Goal: Information Seeking & Learning: Check status

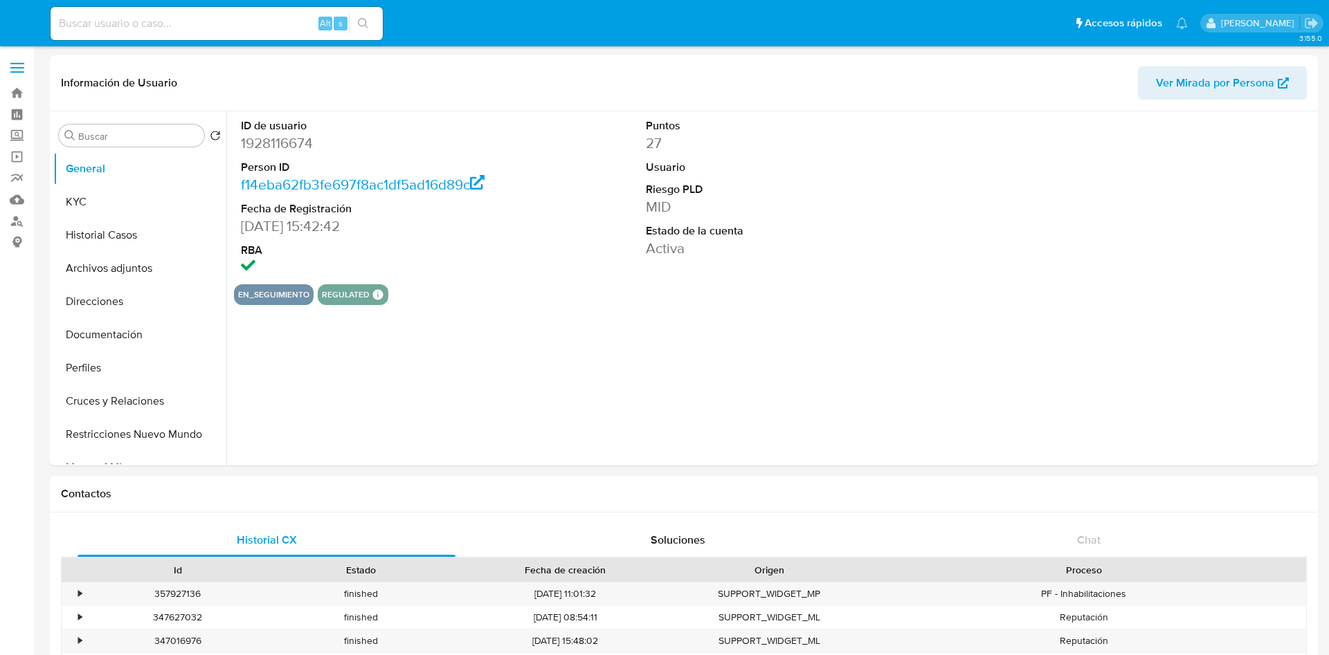
select select "10"
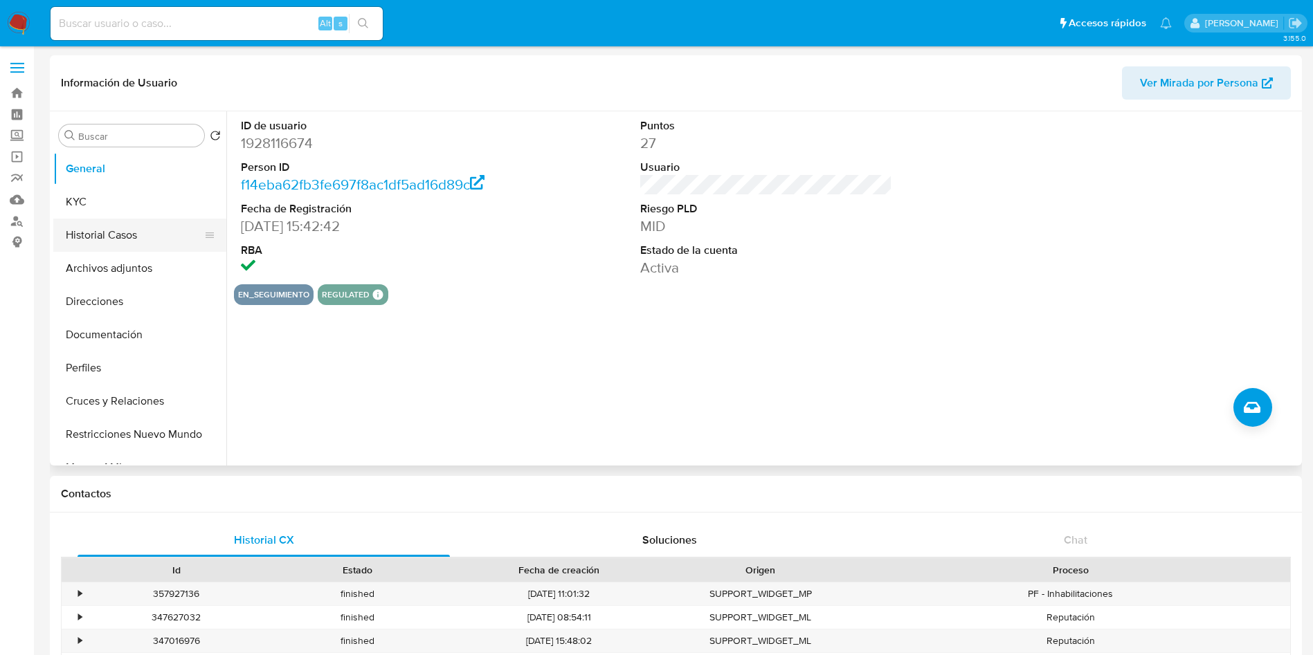
click at [149, 235] on button "Historial Casos" at bounding box center [134, 235] width 162 height 33
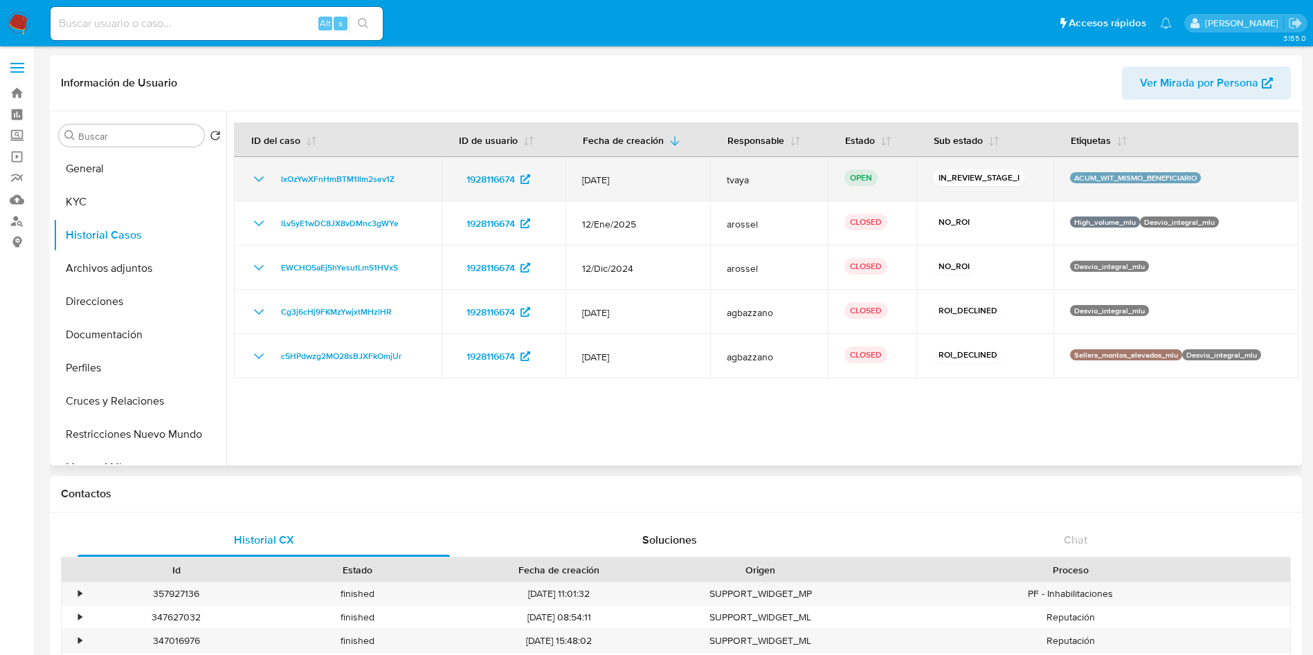
click at [260, 181] on icon "Mostrar/Ocultar" at bounding box center [259, 179] width 10 height 6
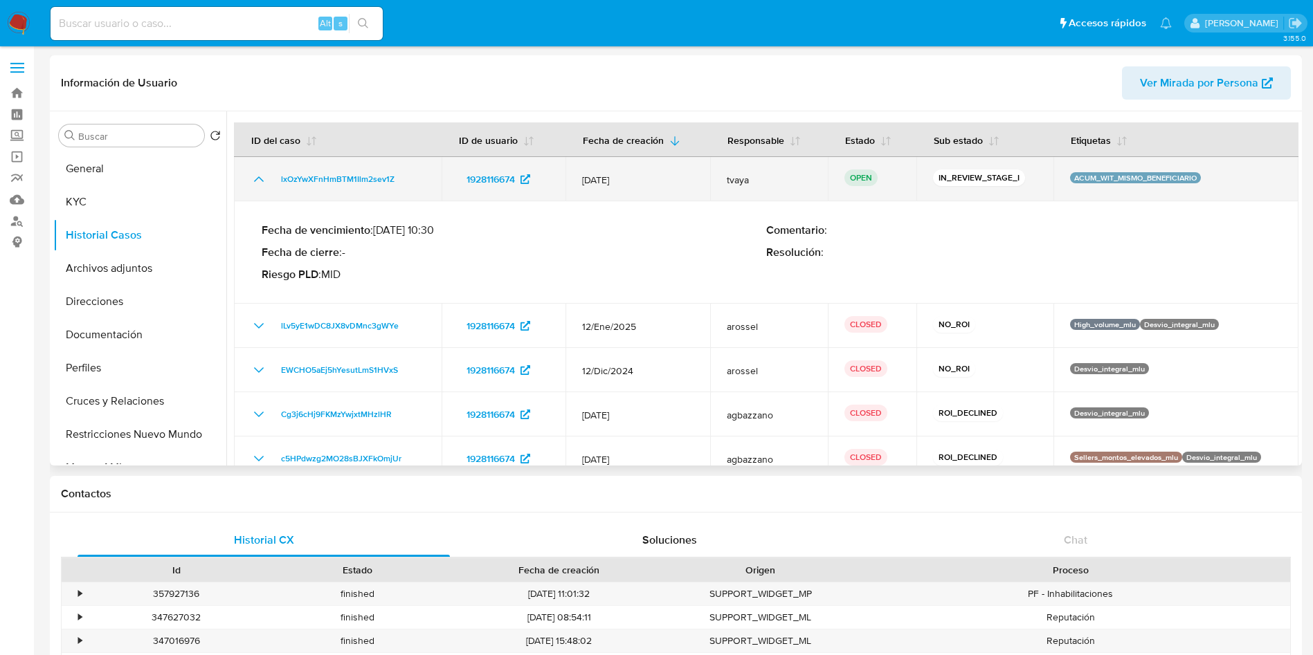
click at [260, 181] on icon "Mostrar/Ocultar" at bounding box center [259, 179] width 17 height 17
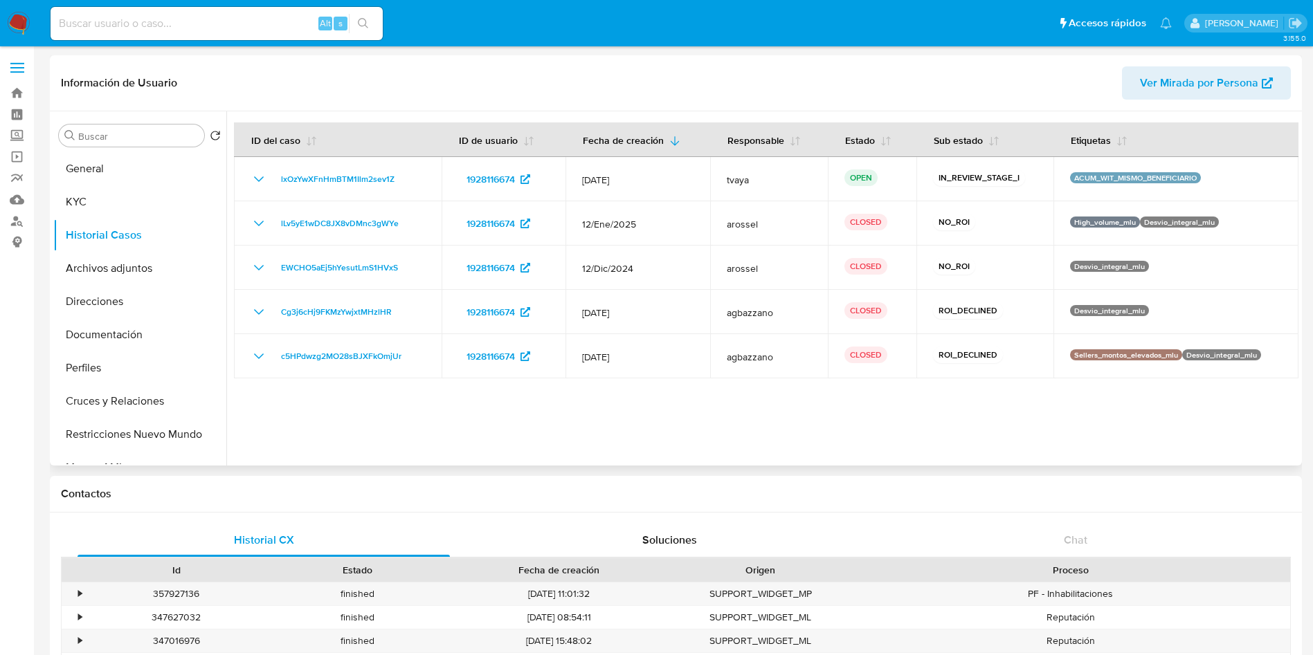
click at [1120, 417] on div at bounding box center [762, 288] width 1072 height 354
click at [742, 424] on div at bounding box center [762, 288] width 1072 height 354
click at [792, 428] on div at bounding box center [762, 288] width 1072 height 354
drag, startPoint x: 779, startPoint y: 422, endPoint x: 633, endPoint y: 425, distance: 146.0
click at [633, 425] on div at bounding box center [762, 288] width 1072 height 354
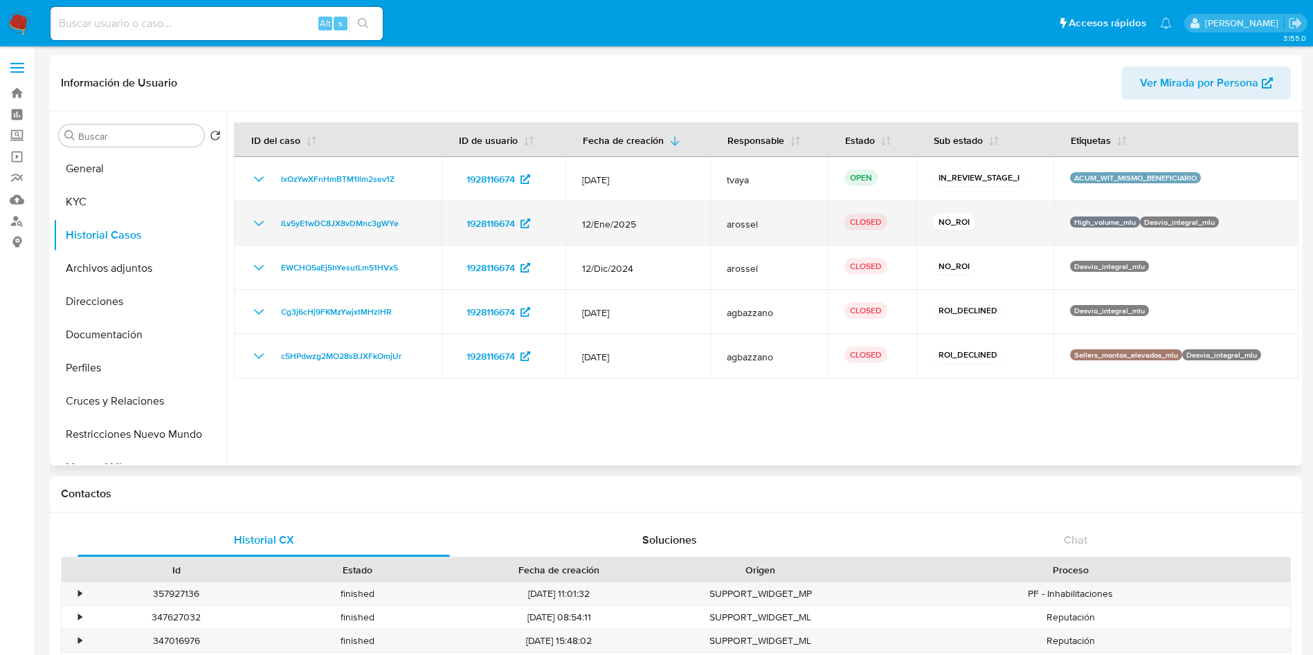
click at [1079, 221] on p "High_volume_mlu" at bounding box center [1105, 222] width 70 height 11
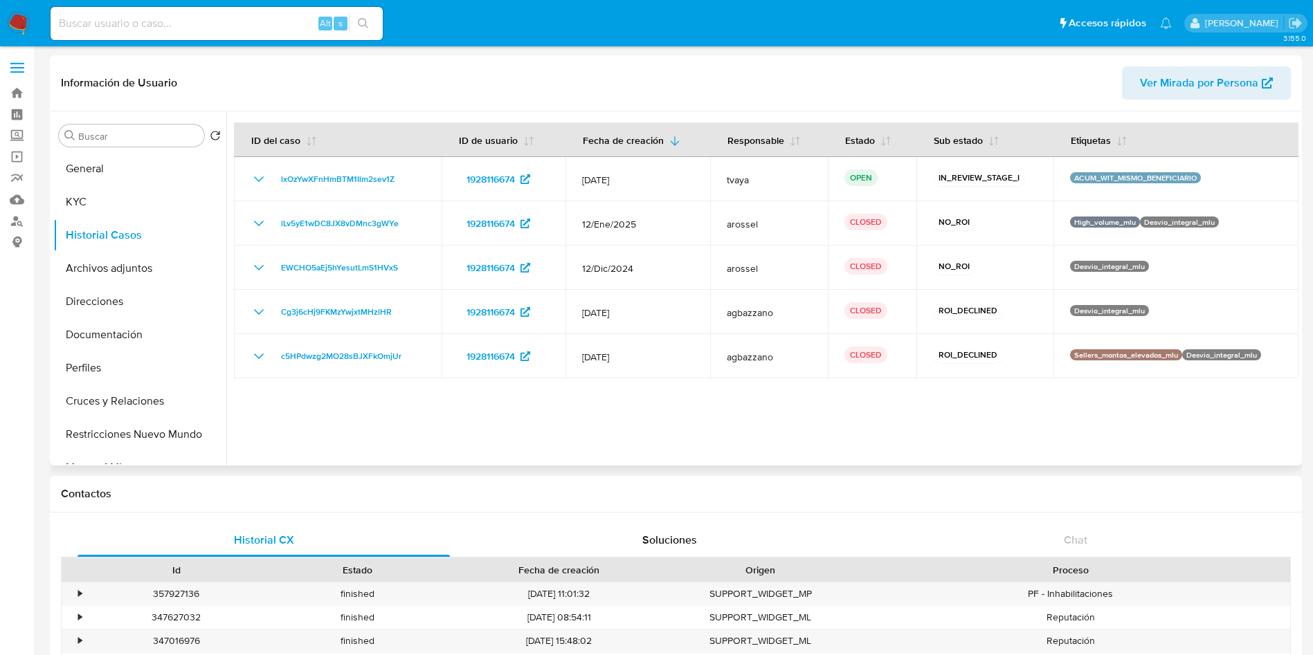
click at [898, 437] on div at bounding box center [762, 288] width 1072 height 354
click at [109, 208] on button "KYC" at bounding box center [134, 201] width 162 height 33
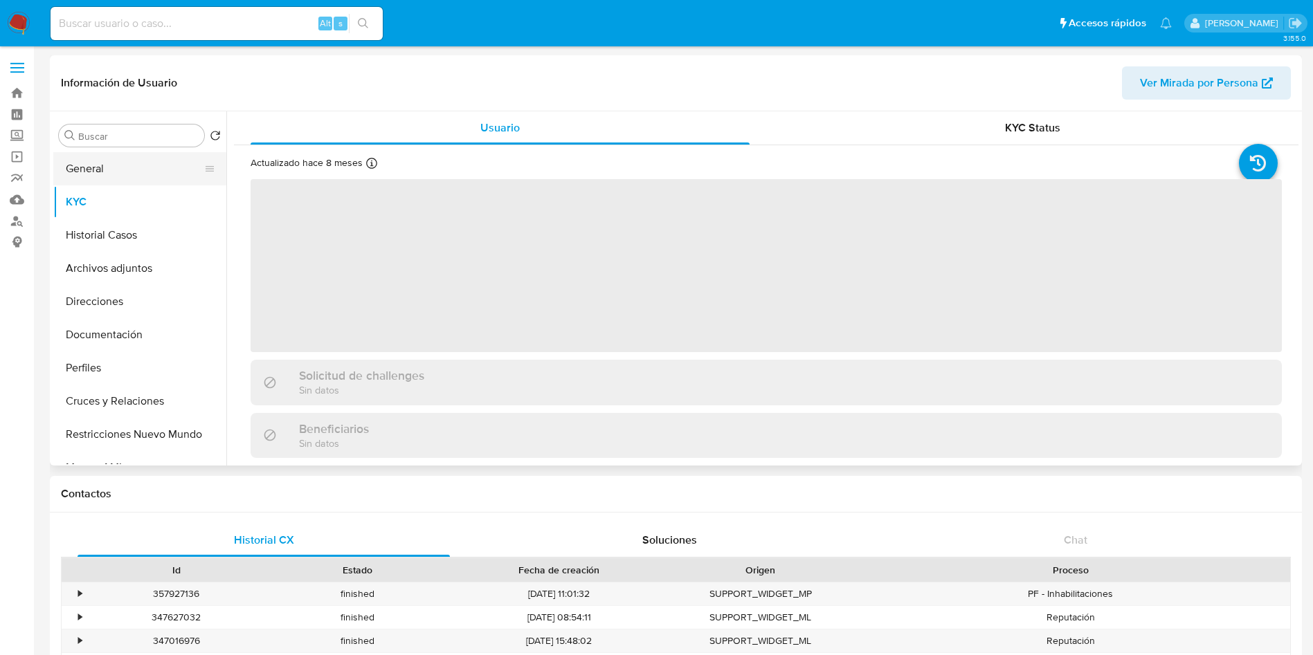
click at [105, 174] on button "General" at bounding box center [134, 168] width 162 height 33
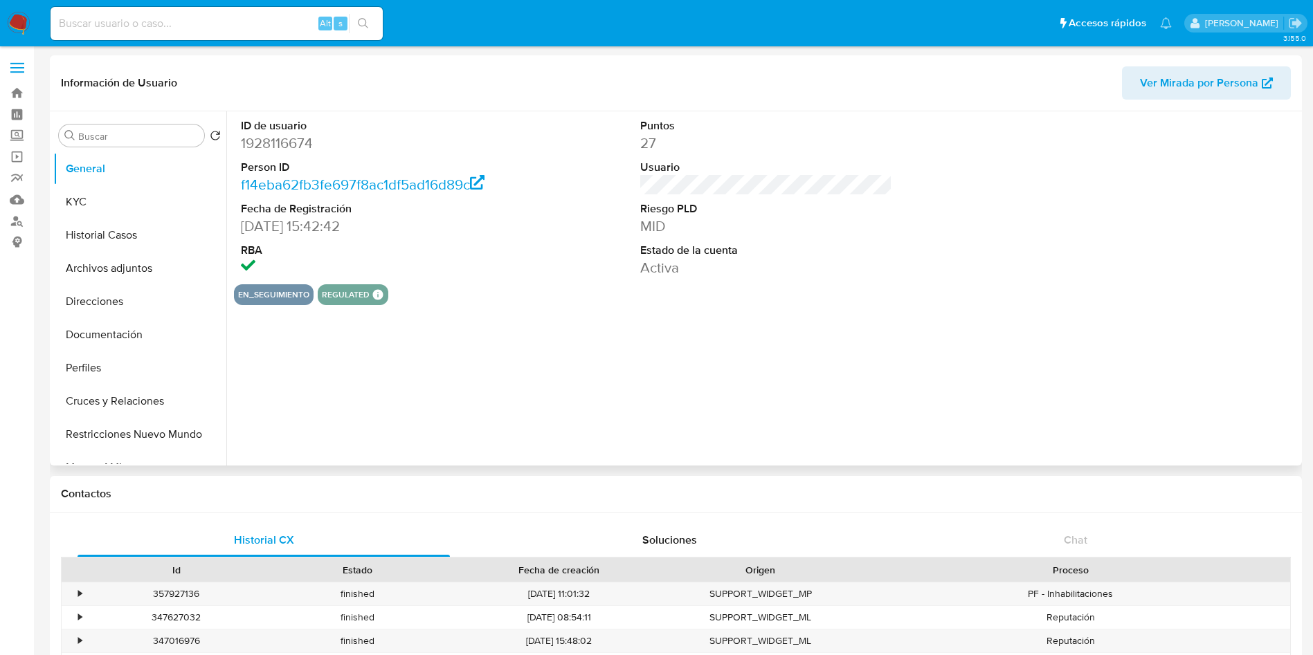
click at [799, 340] on div "ID de usuario 1928116674 Person ID f14eba62fb3fe697f8ac1df5ad16d89c Fecha de Re…" at bounding box center [762, 288] width 1072 height 354
click at [106, 245] on button "Historial Casos" at bounding box center [134, 235] width 162 height 33
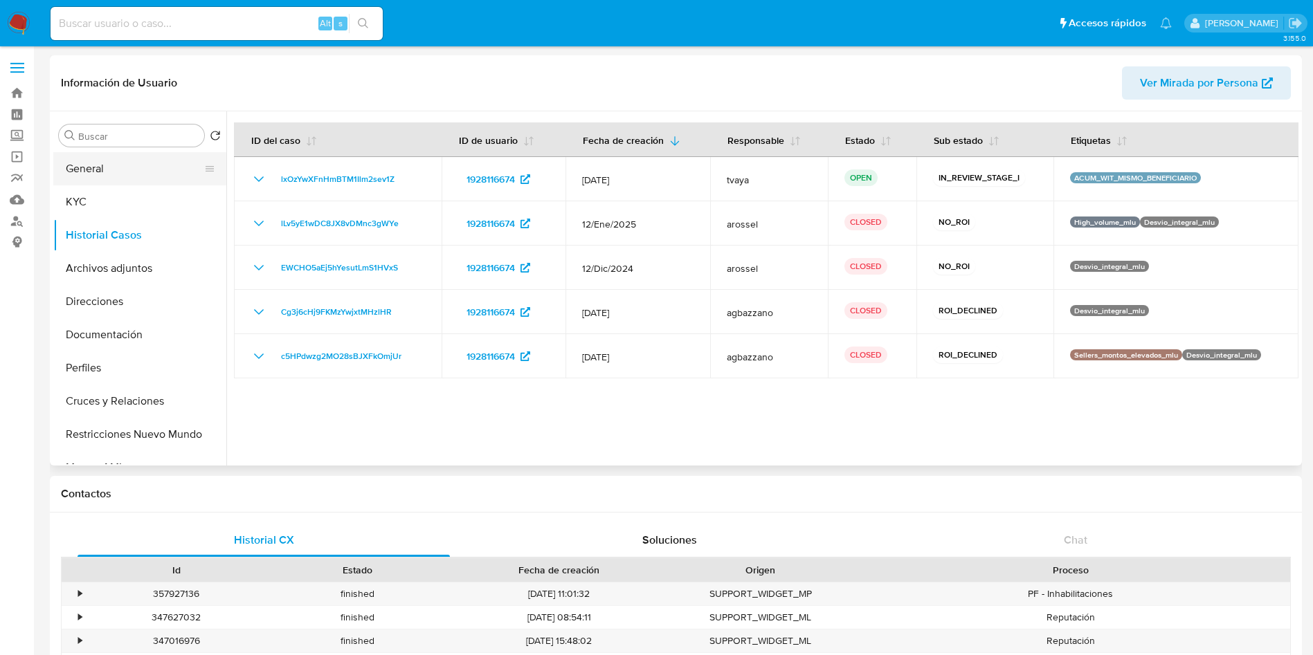
click at [99, 183] on button "General" at bounding box center [134, 168] width 162 height 33
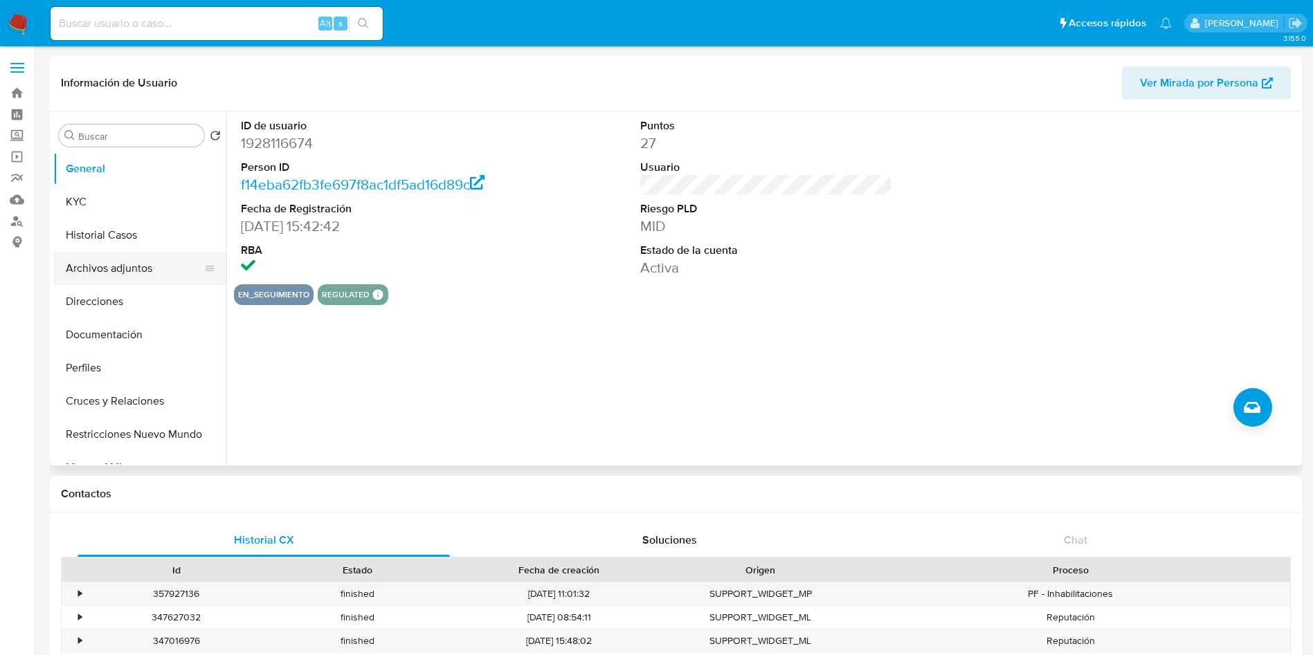
click at [108, 265] on button "Archivos adjuntos" at bounding box center [134, 268] width 162 height 33
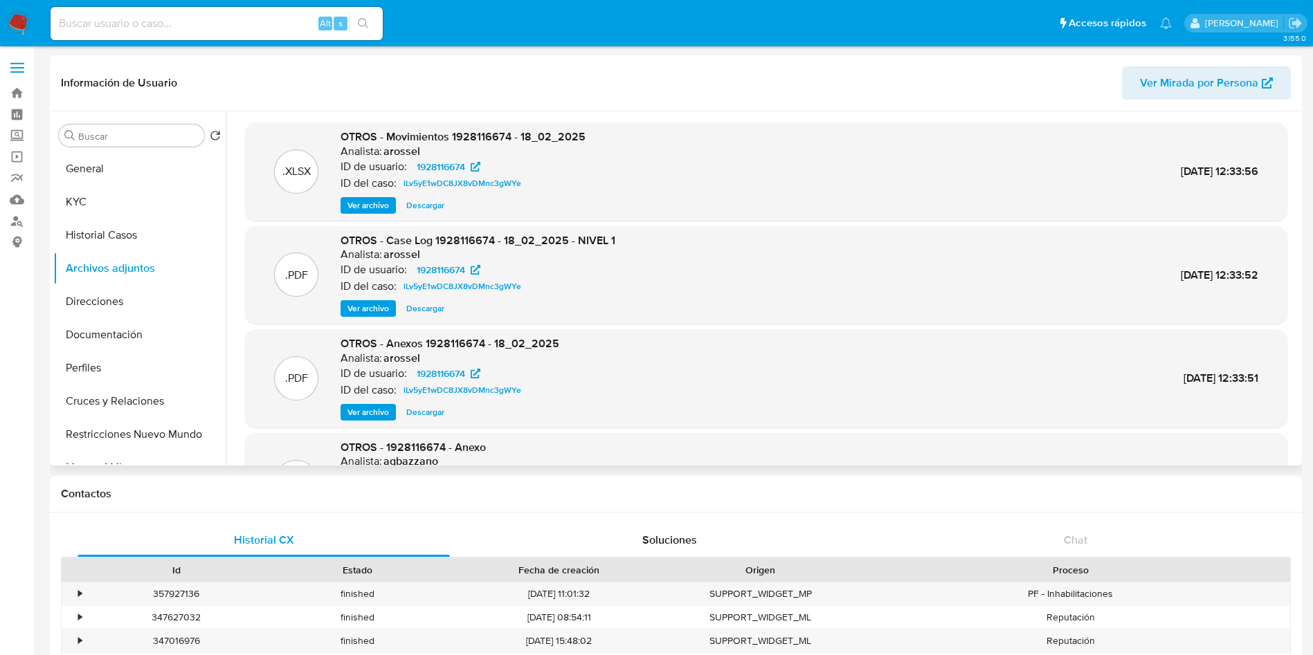
click at [374, 309] on span "Ver archivo" at bounding box center [368, 309] width 42 height 14
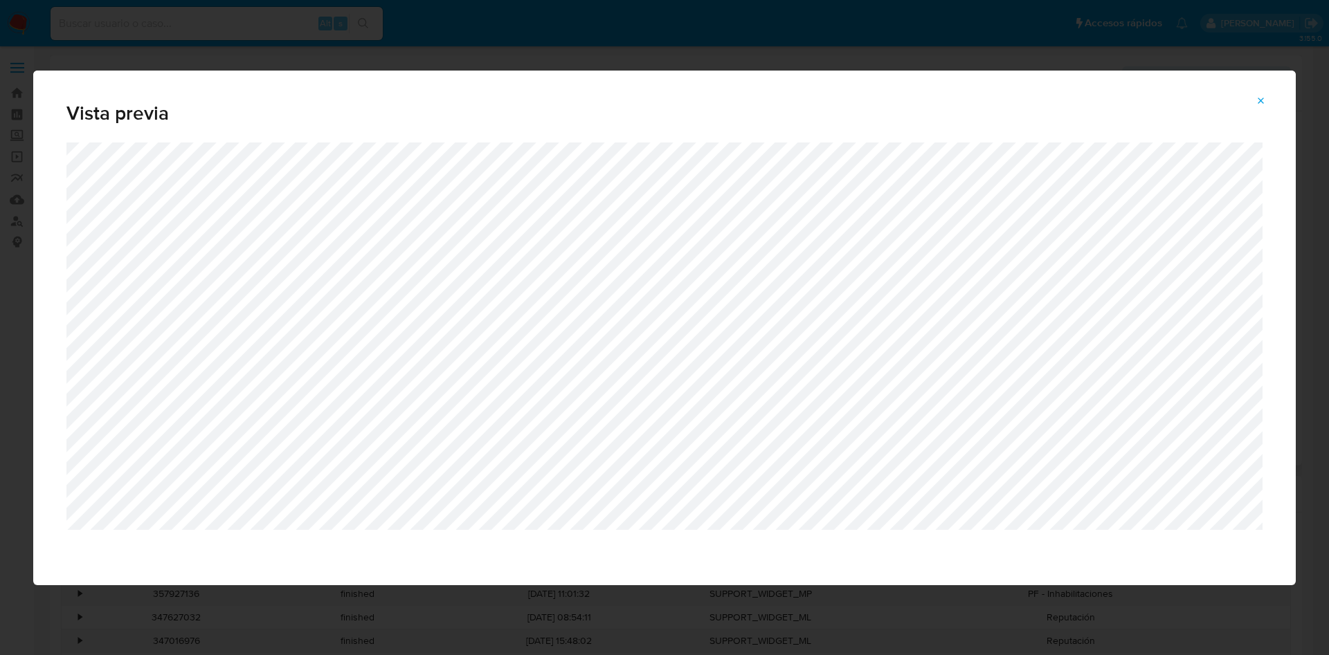
click at [1262, 96] on icon "Attachment preview" at bounding box center [1260, 100] width 11 height 11
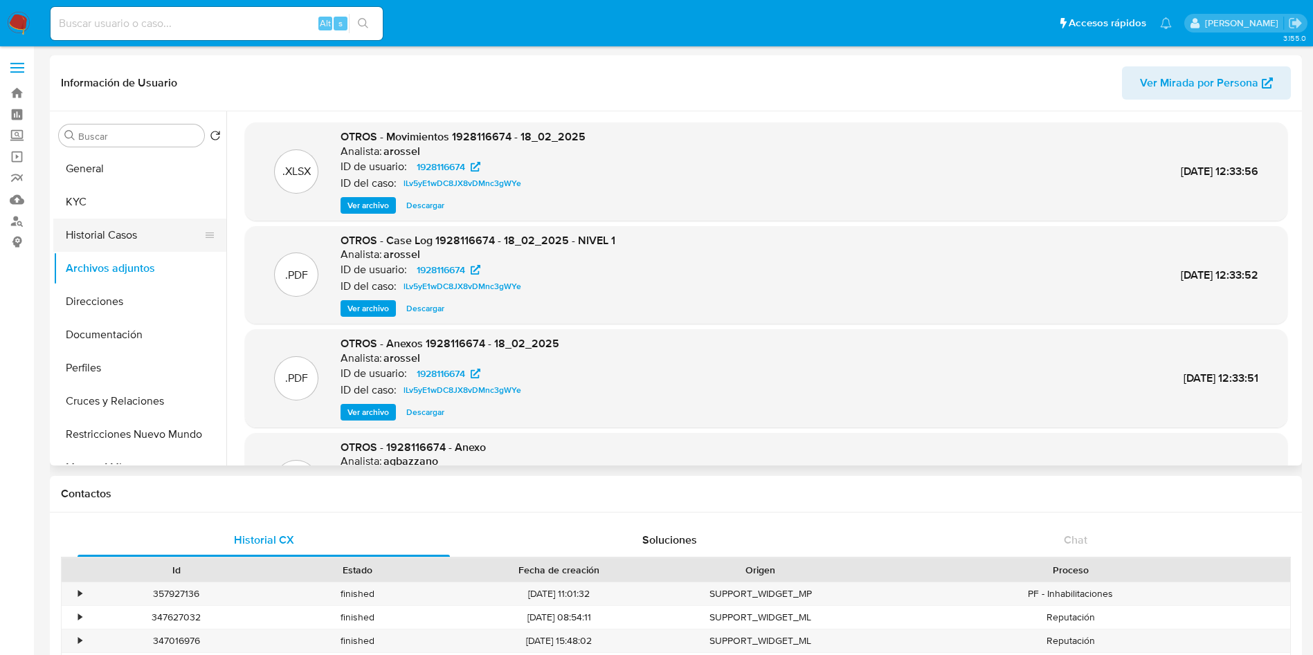
click at [117, 235] on button "Historial Casos" at bounding box center [134, 235] width 162 height 33
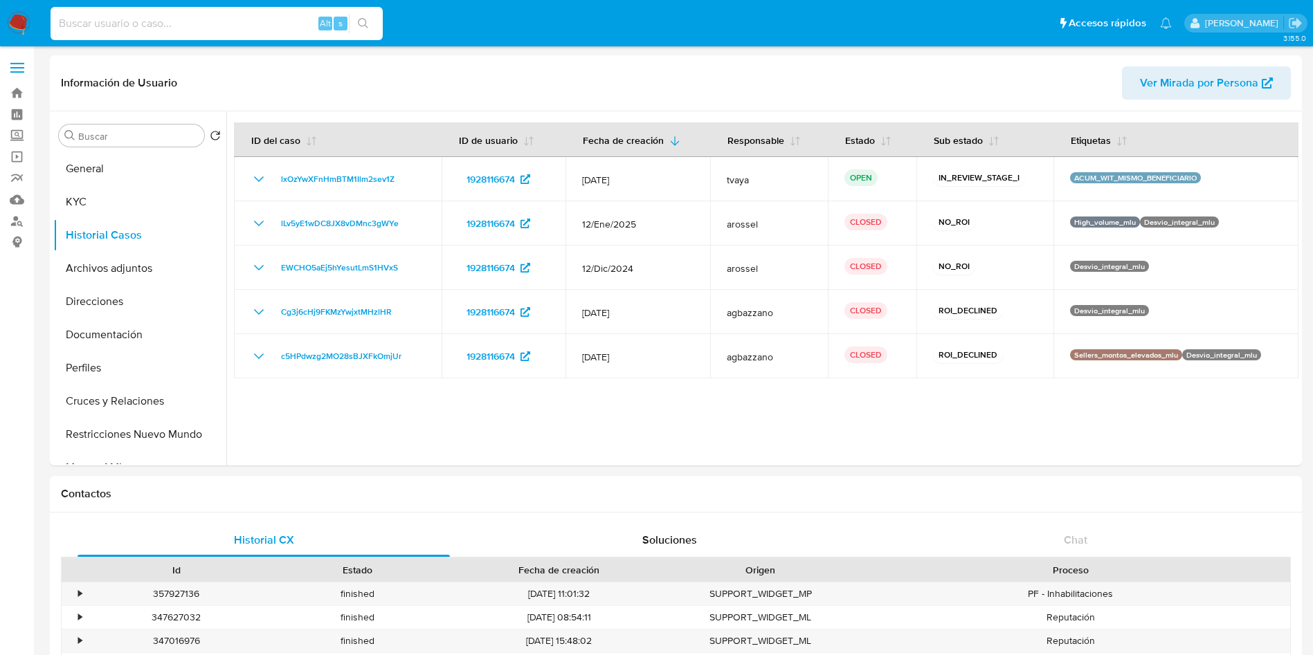
click at [216, 26] on input at bounding box center [217, 24] width 332 height 18
paste input "1574048516"
type input "1574048516"
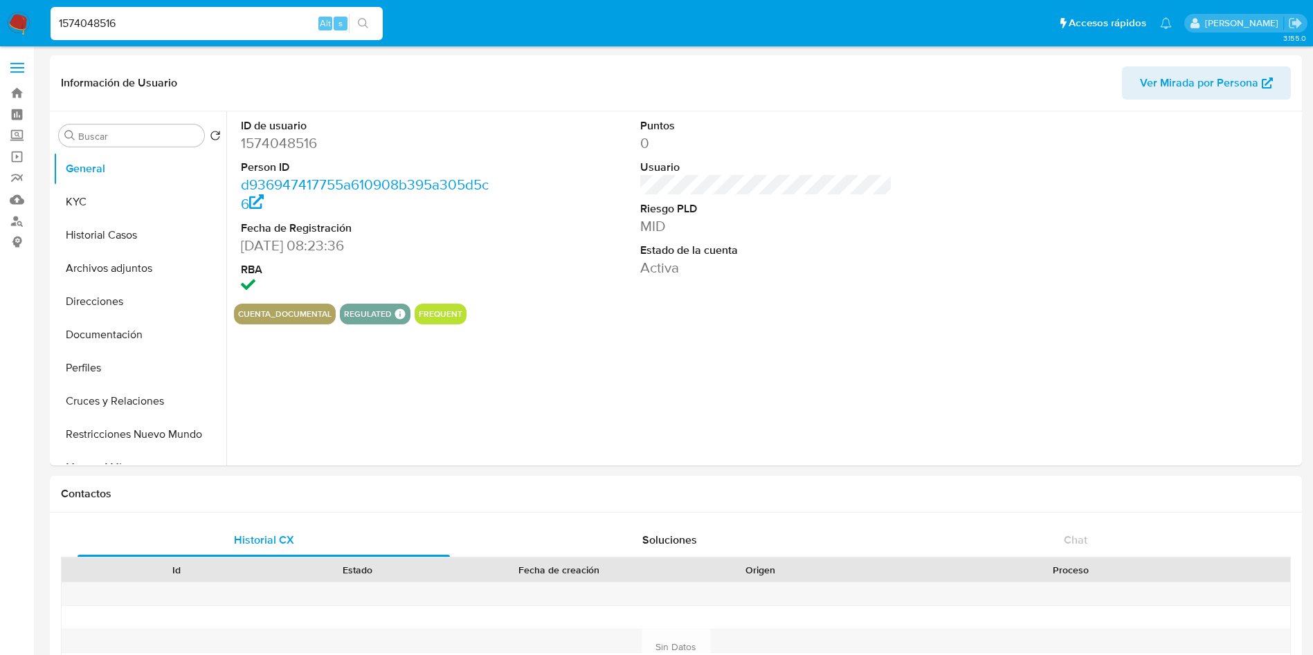
select select "10"
click at [120, 208] on button "KYC" at bounding box center [134, 201] width 162 height 33
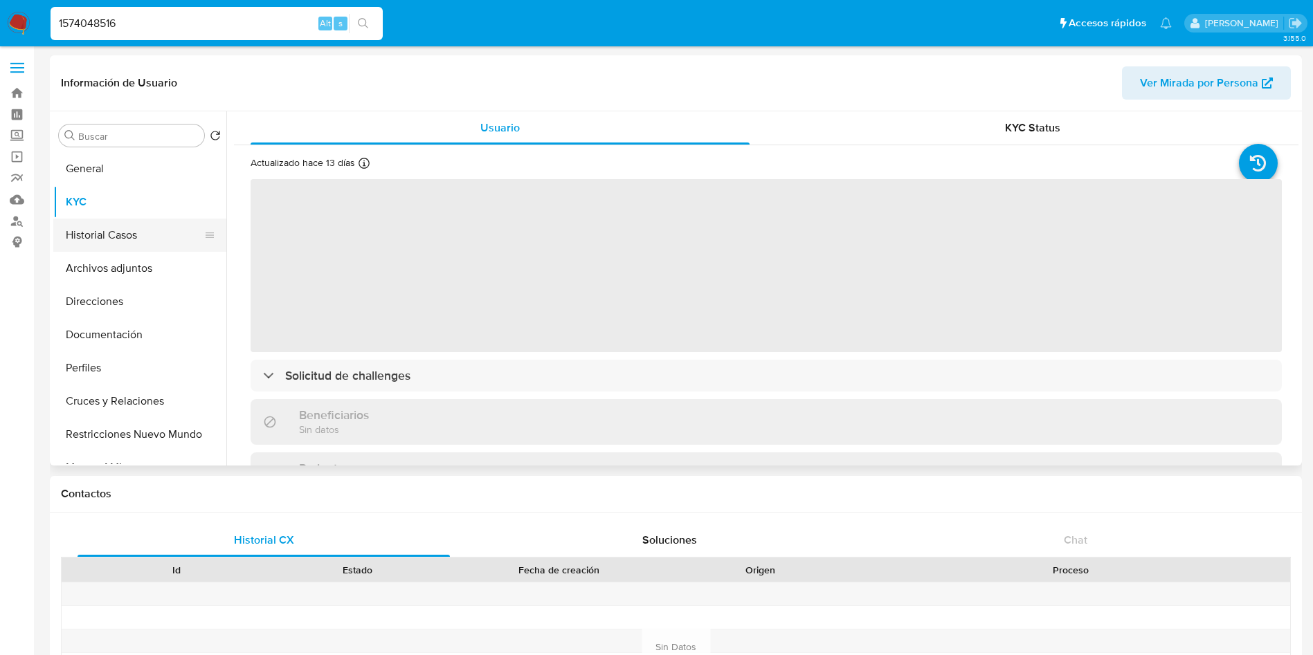
click at [80, 237] on button "Historial Casos" at bounding box center [134, 235] width 162 height 33
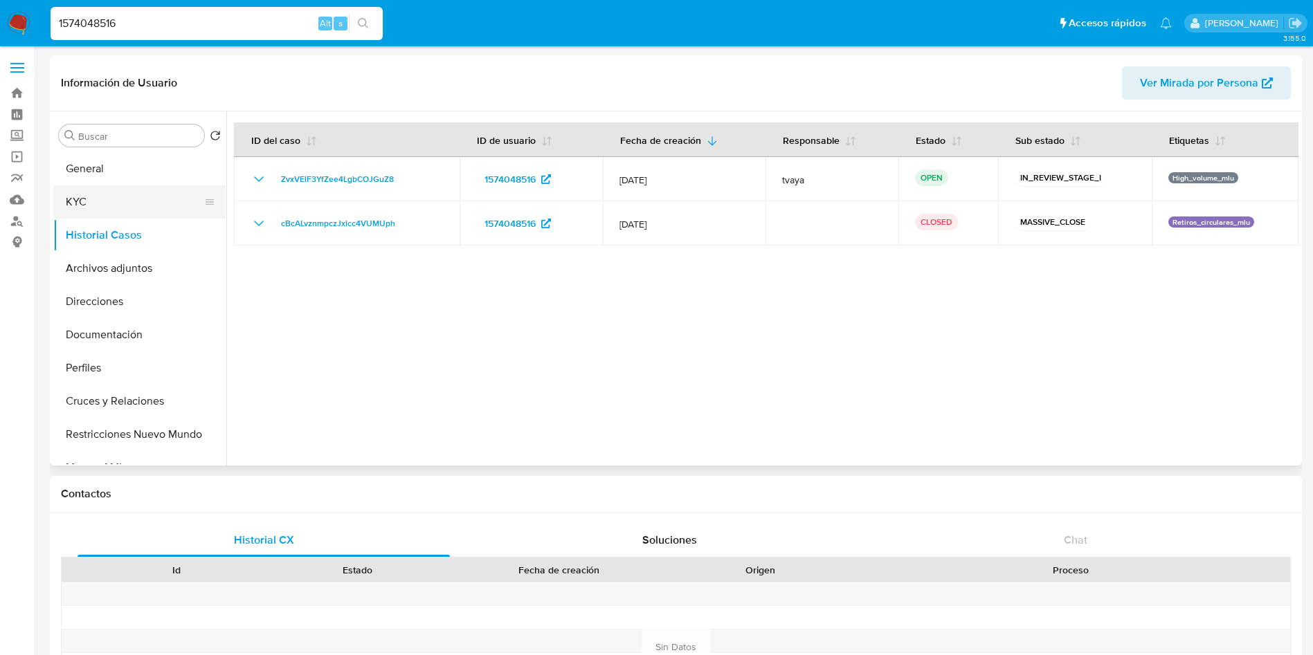
click at [102, 199] on button "KYC" at bounding box center [134, 201] width 162 height 33
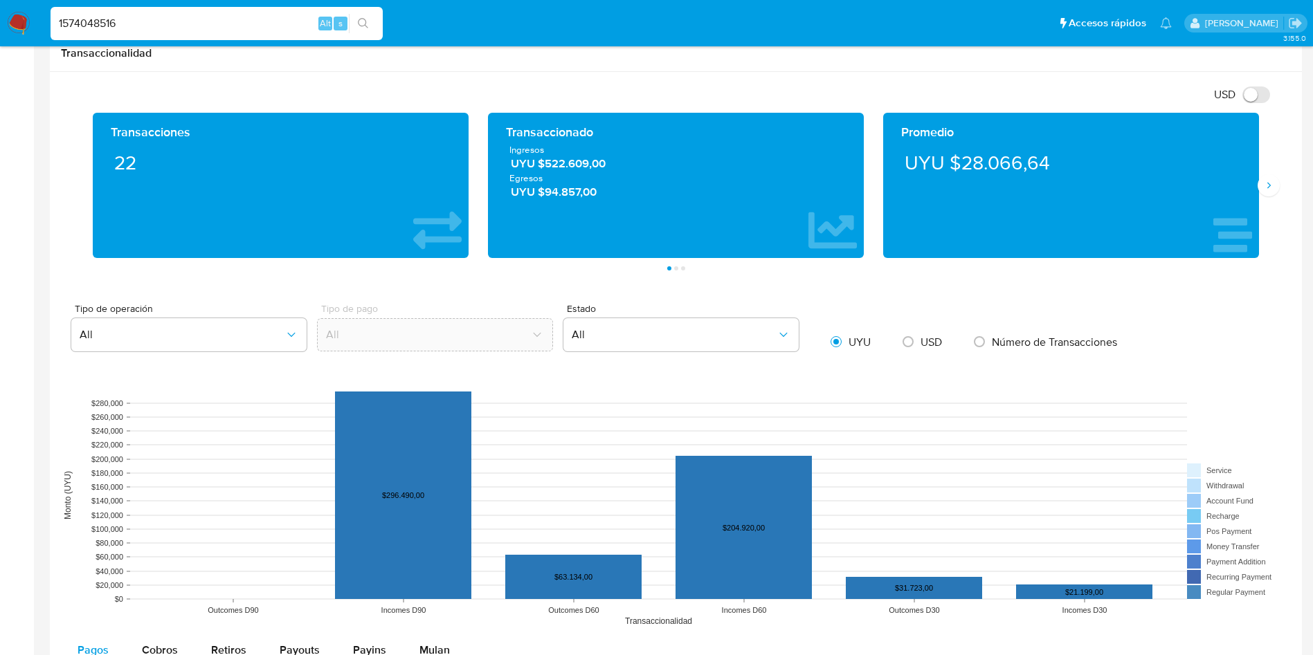
scroll to position [934, 0]
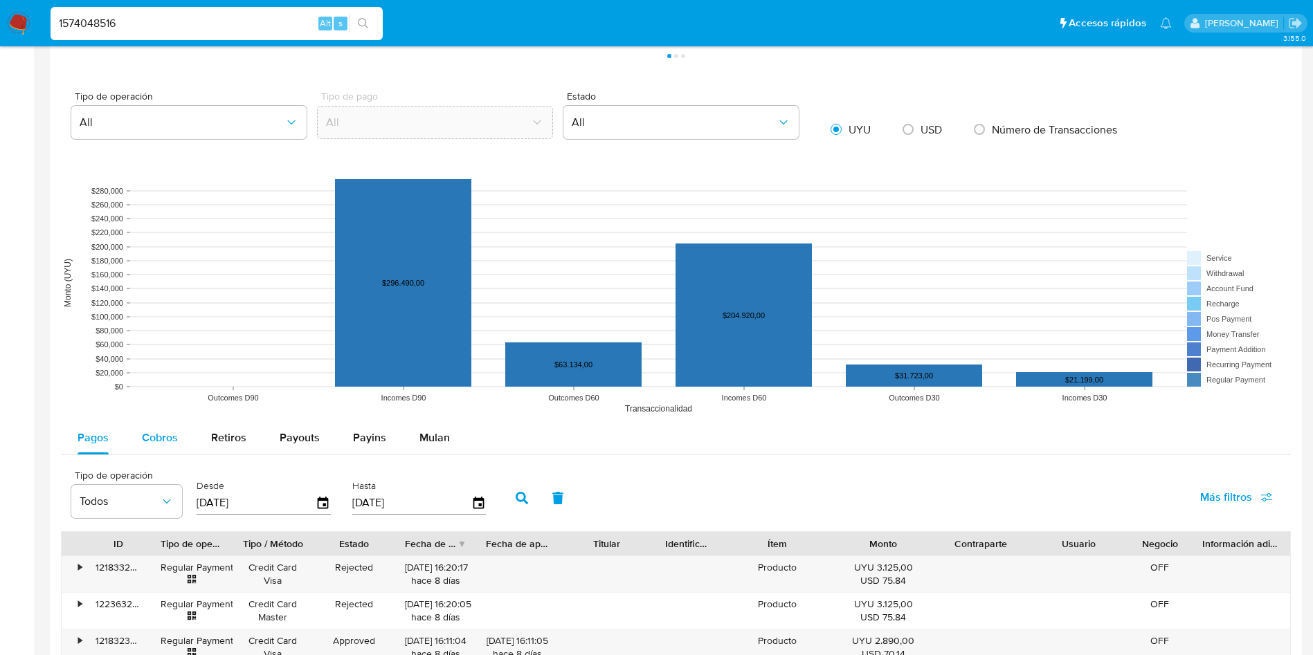
click at [168, 452] on div "Cobros" at bounding box center [160, 437] width 36 height 33
select select "10"
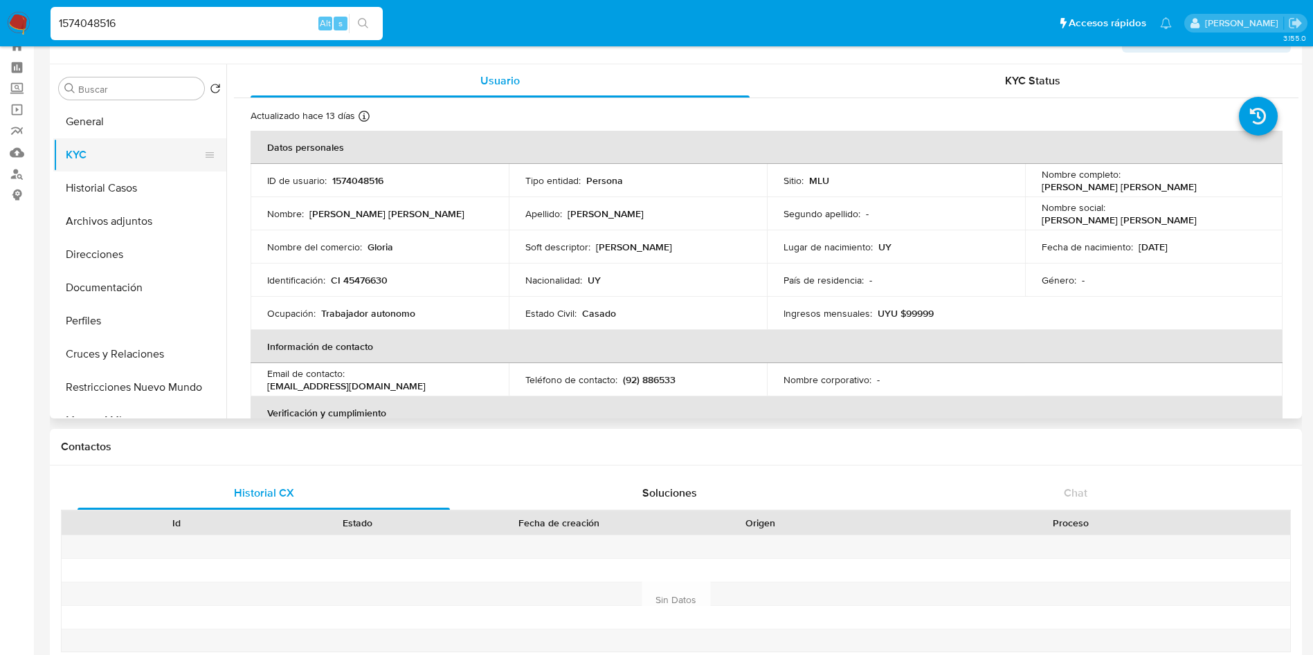
scroll to position [0, 0]
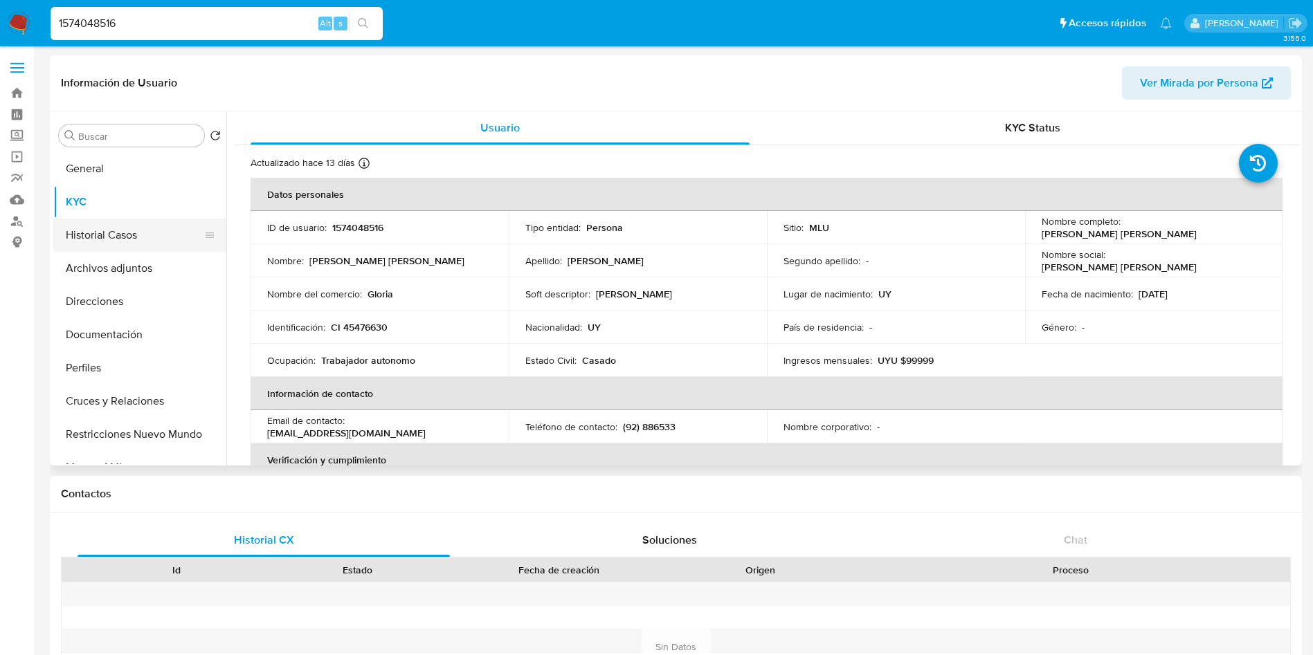
click at [118, 239] on button "Historial Casos" at bounding box center [134, 235] width 162 height 33
